Goal: Check status

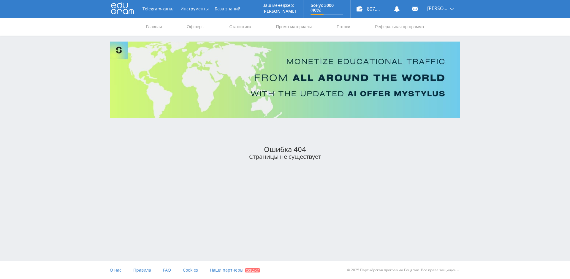
click at [125, 10] on use at bounding box center [122, 9] width 23 height 12
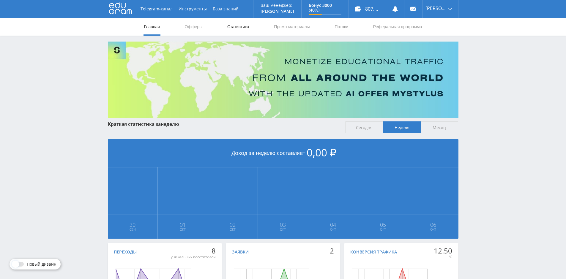
click at [235, 27] on link "Статистика" at bounding box center [238, 27] width 23 height 18
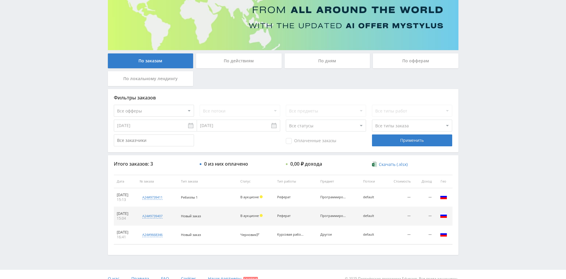
scroll to position [77, 0]
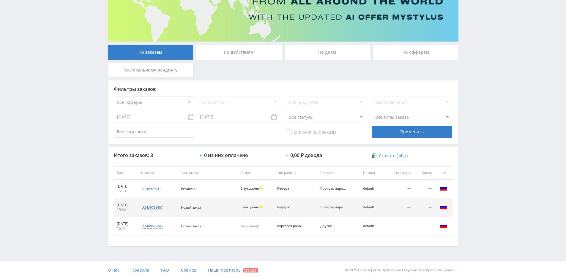
click at [197, 188] on span "Ребиллы 1" at bounding box center [189, 189] width 17 height 4
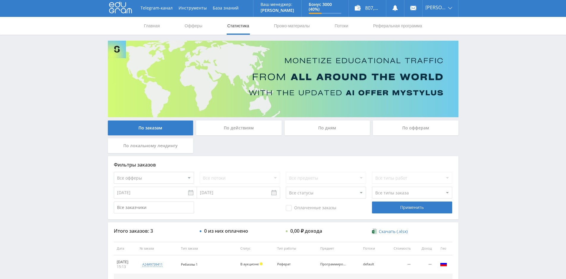
scroll to position [0, 0]
